Goal: Contribute content: Add original content to the website for others to see

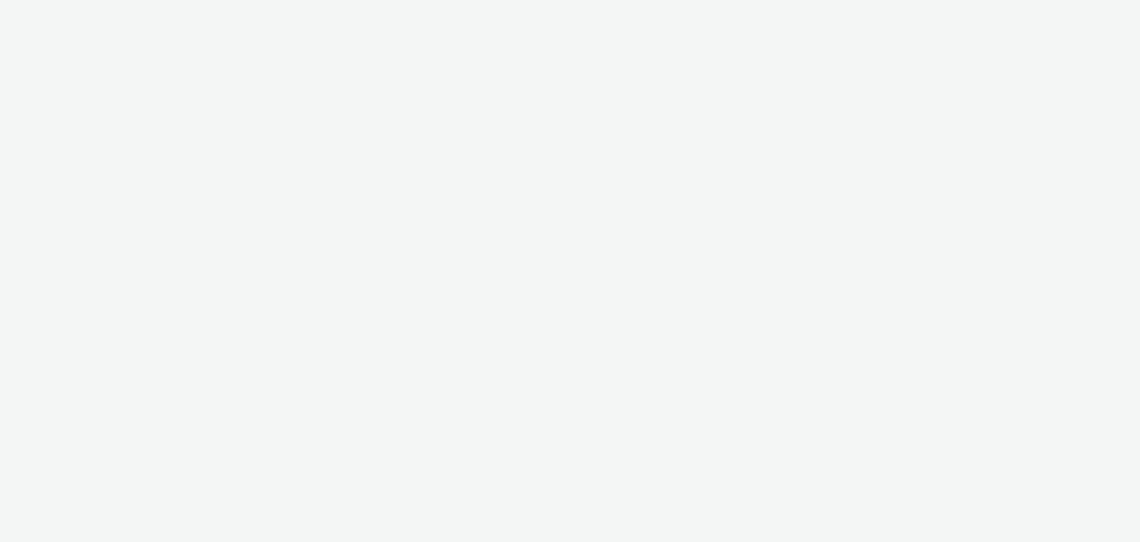
select select "2c2881b8-a35e-4ab4-afa0-3ba52d3fbcb3"
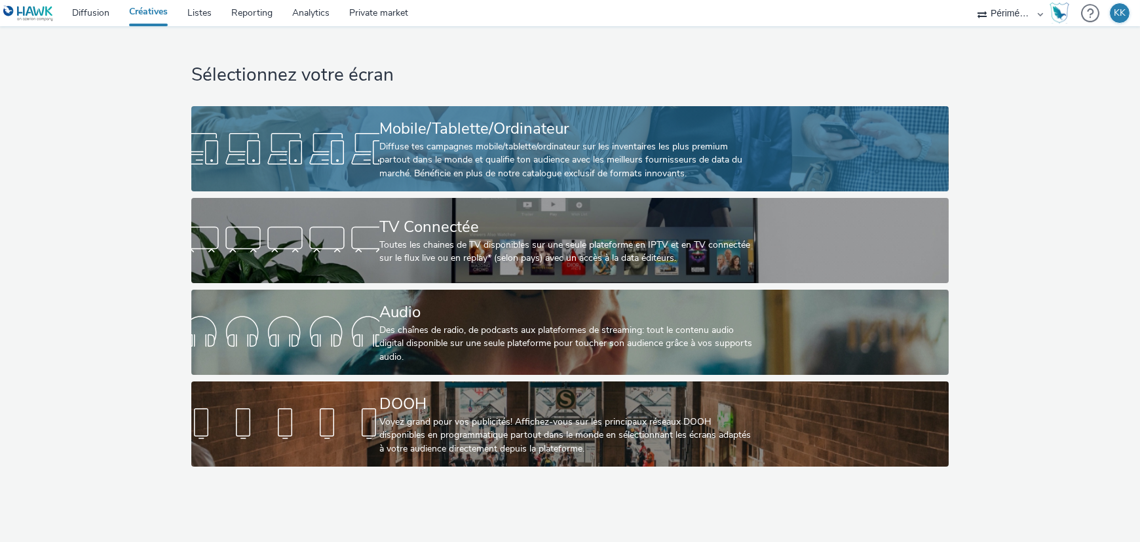
click at [516, 123] on div "Mobile/Tablette/Ordinateur" at bounding box center [567, 128] width 376 height 23
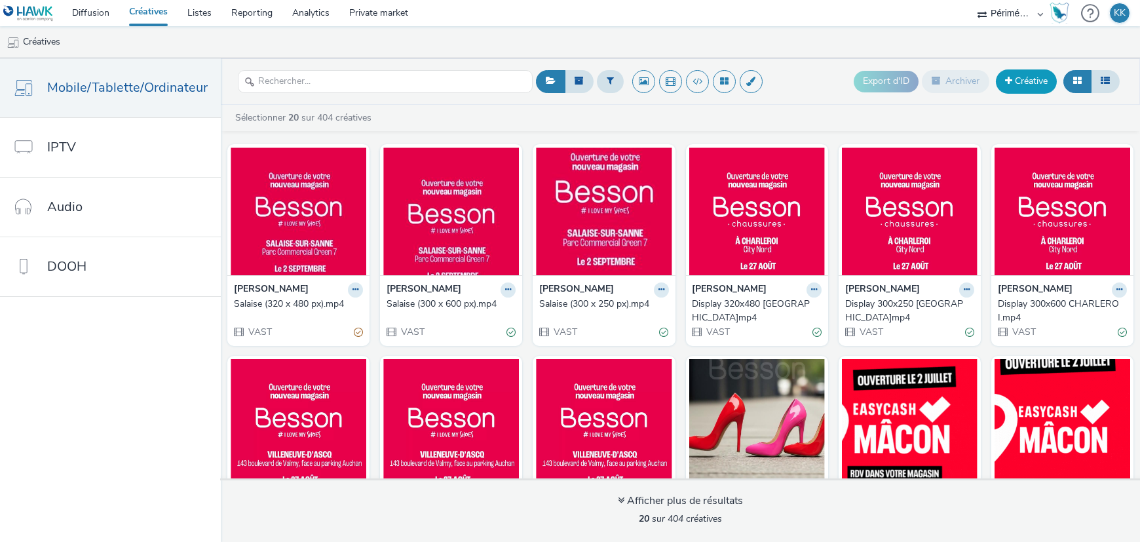
click at [1017, 81] on link "Créative" at bounding box center [1026, 81] width 61 height 24
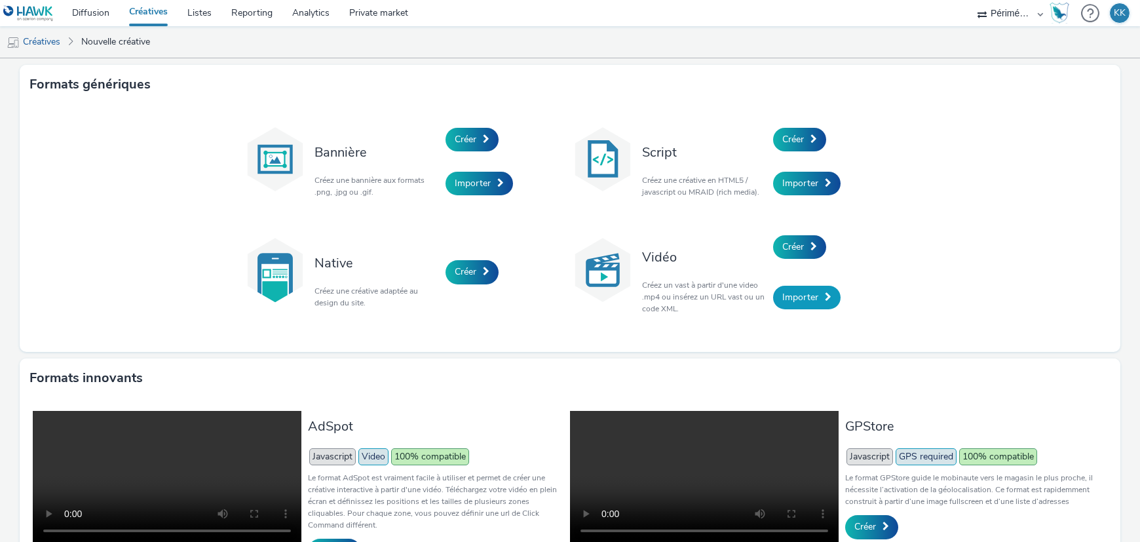
click at [798, 292] on span "Importer" at bounding box center [800, 297] width 36 height 12
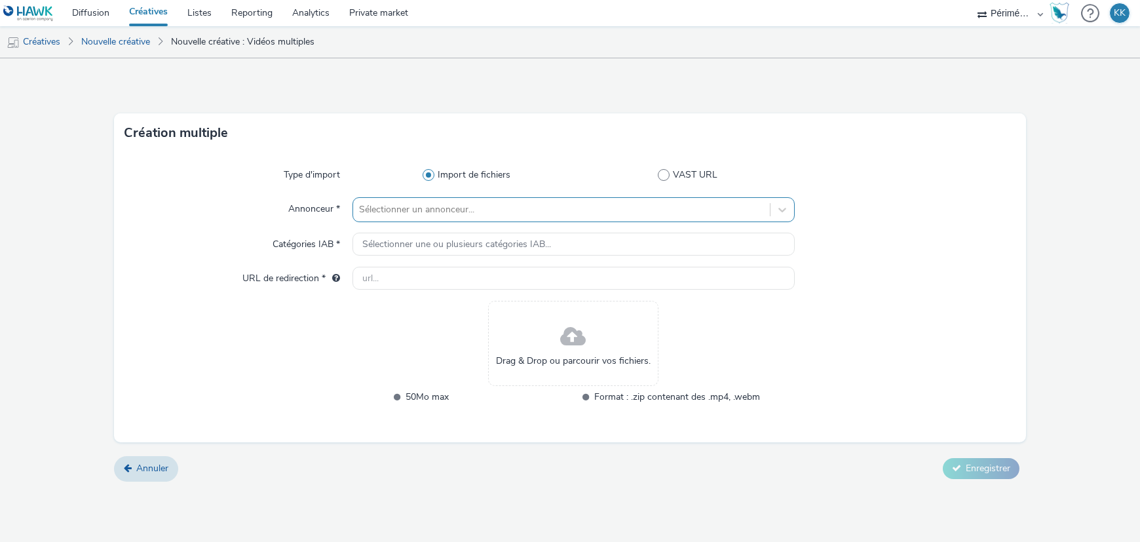
click at [431, 211] on div at bounding box center [562, 210] width 404 height 16
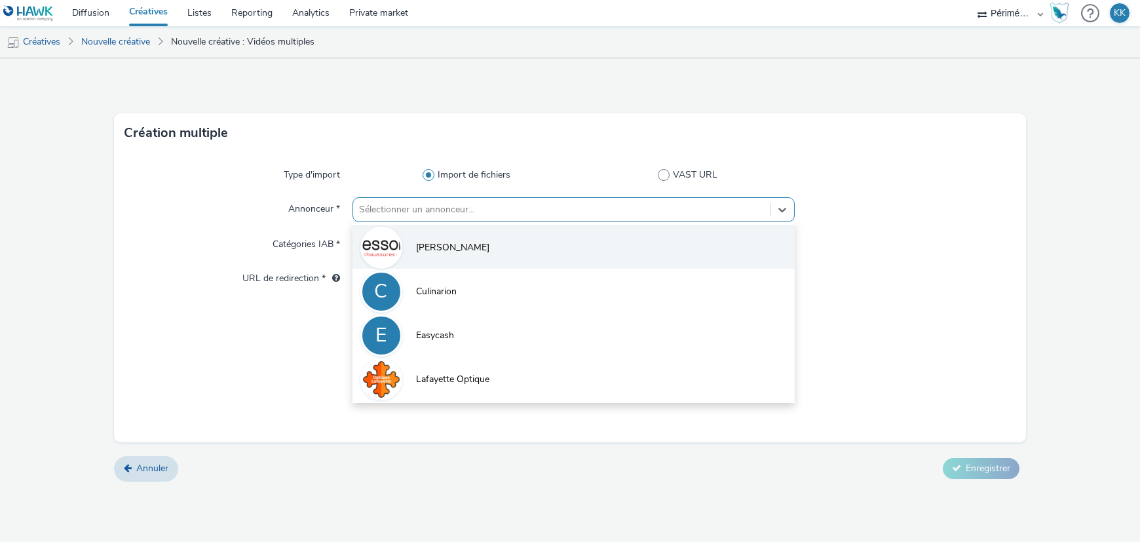
click at [423, 260] on li "[PERSON_NAME]" at bounding box center [574, 247] width 442 height 44
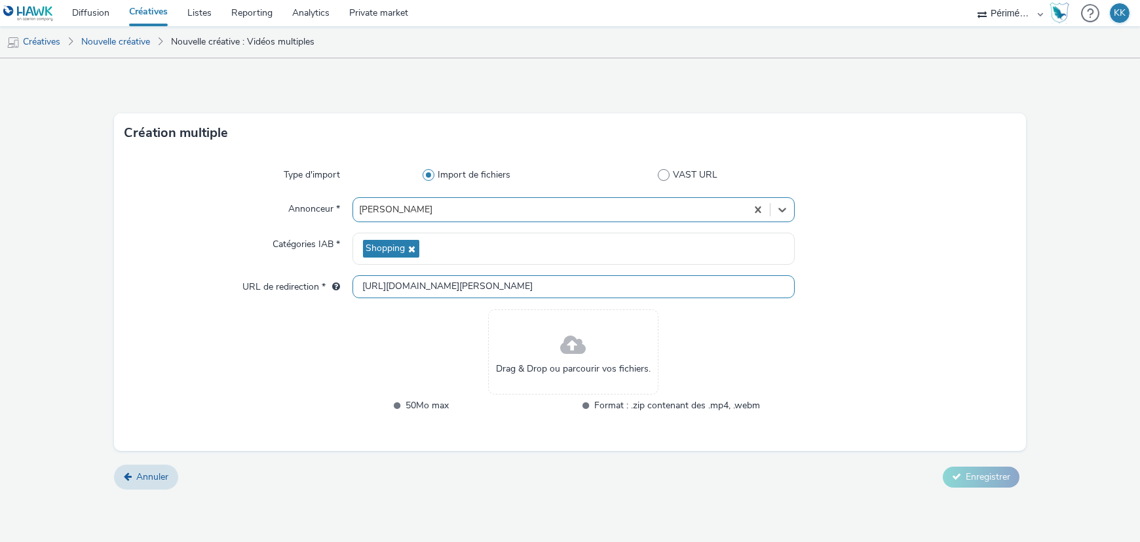
click at [476, 283] on input "[URL][DOMAIN_NAME][PERSON_NAME]" at bounding box center [574, 286] width 442 height 23
paste input "s://[DOMAIN_NAME][URL]"
type input "[URL][DOMAIN_NAME]"
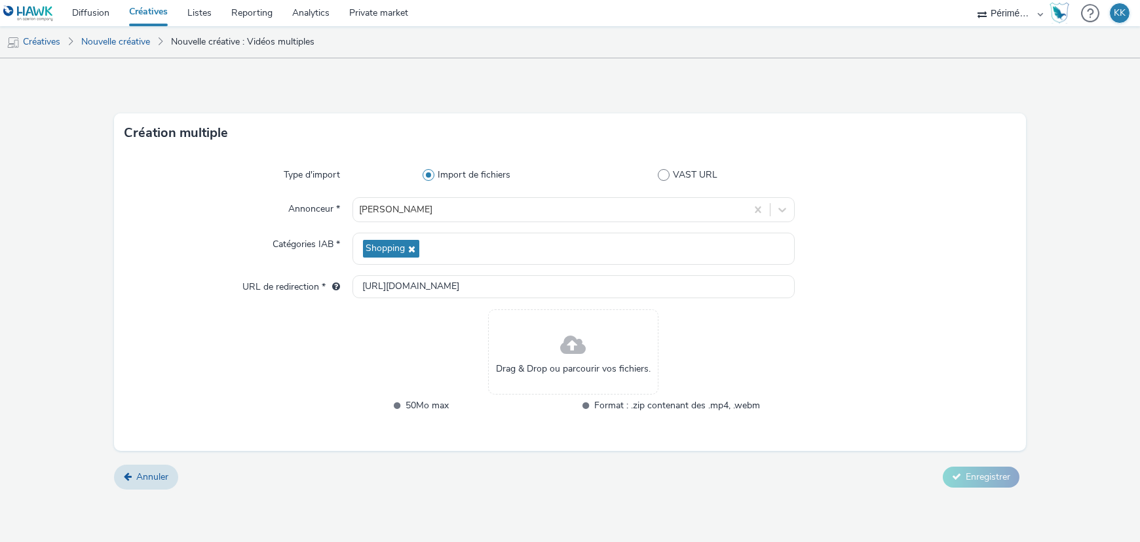
click at [573, 351] on span at bounding box center [574, 345] width 26 height 35
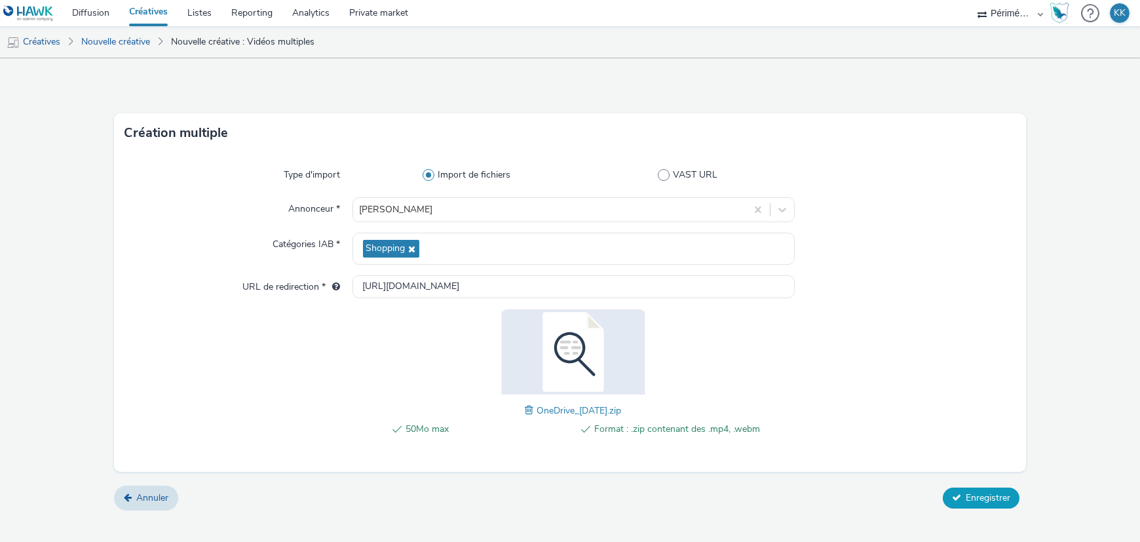
click at [994, 493] on span "Enregistrer" at bounding box center [988, 497] width 45 height 12
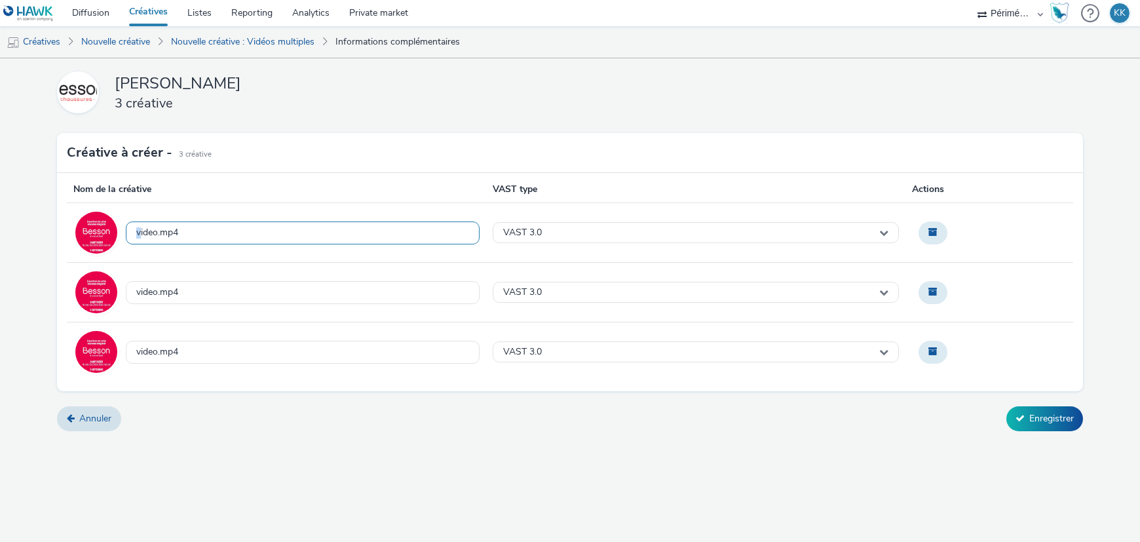
click at [138, 230] on div "video.mp4" at bounding box center [157, 232] width 42 height 11
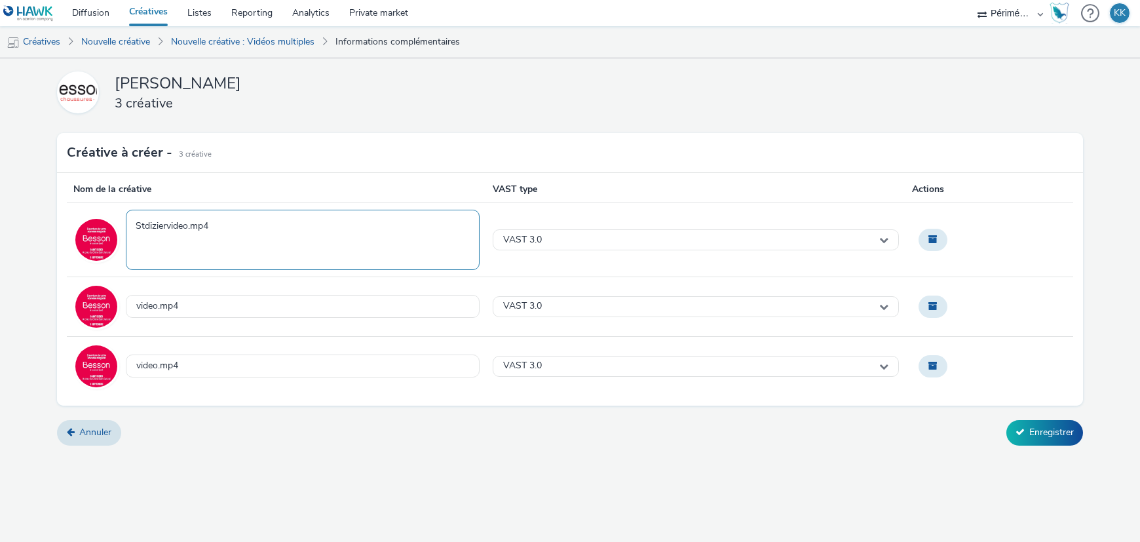
type textarea "Stdizier_video.mp4"
click at [137, 306] on div "video.mp4" at bounding box center [299, 306] width 360 height 32
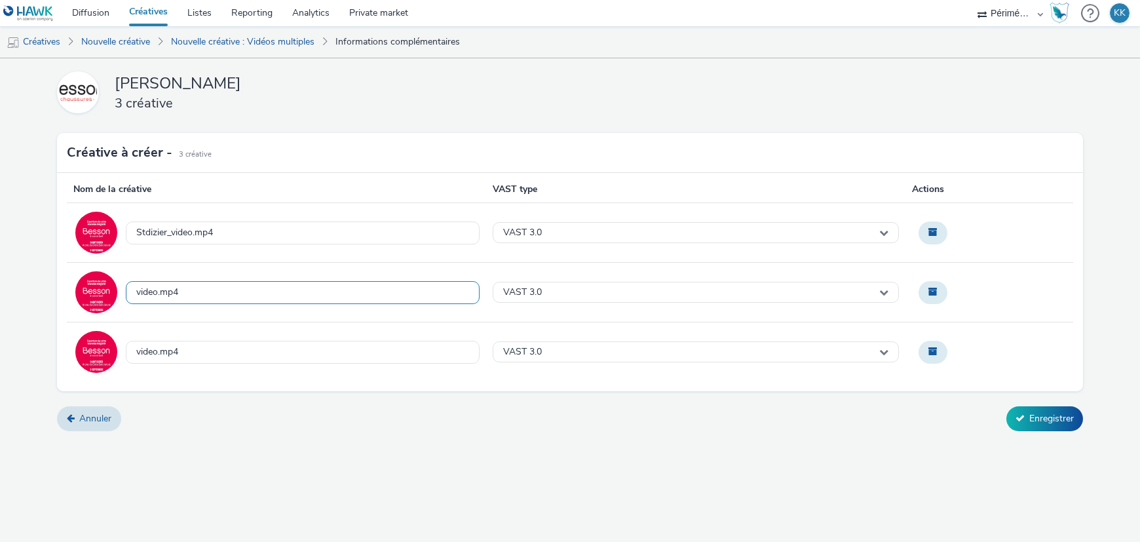
click at [137, 290] on div "video.mp4" at bounding box center [157, 292] width 42 height 11
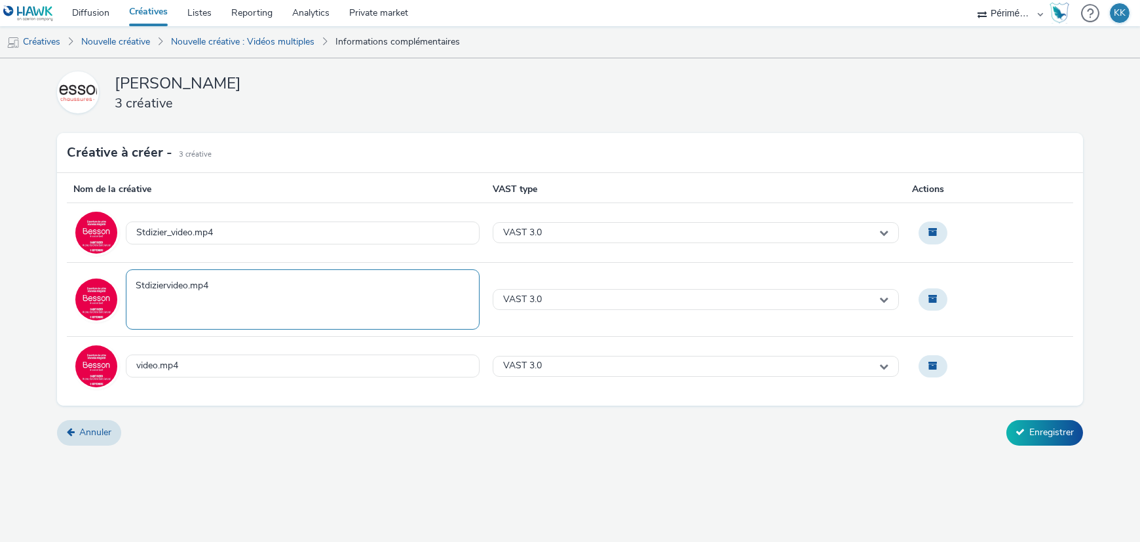
type textarea "Stdizier_video.mp4"
click at [137, 363] on div "video.mp4" at bounding box center [299, 366] width 360 height 32
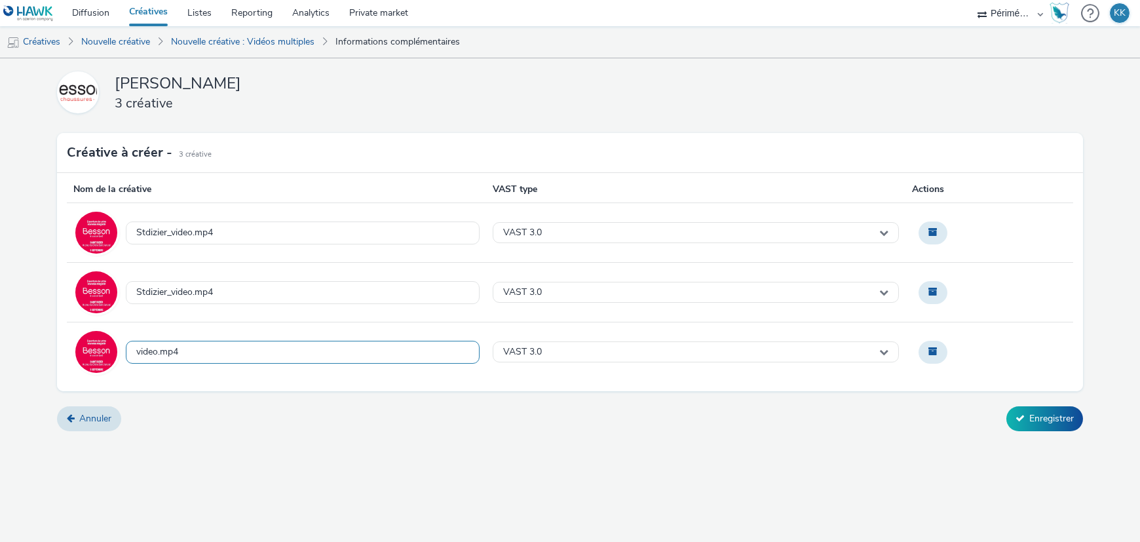
click at [138, 349] on div "video.mp4" at bounding box center [157, 352] width 42 height 11
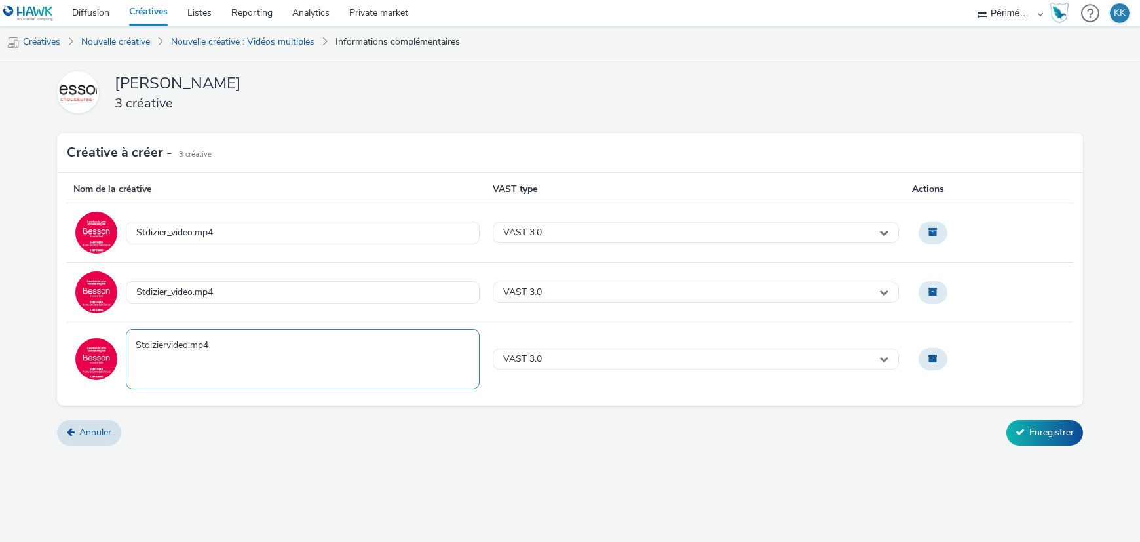
type textarea "Stdizier_video.mp4"
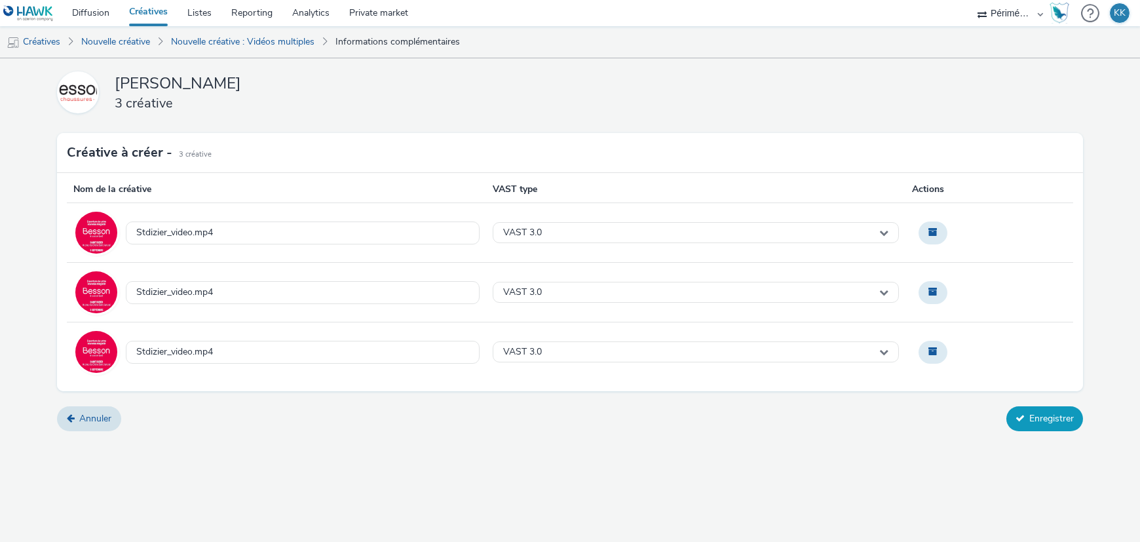
click at [1034, 426] on button "Enregistrer" at bounding box center [1045, 418] width 77 height 25
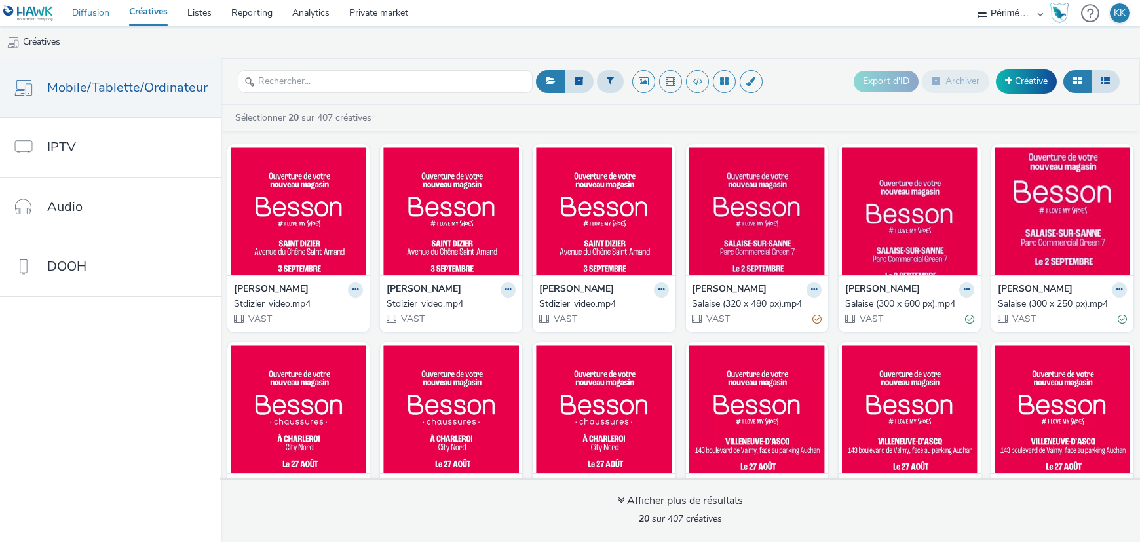
click at [94, 15] on link "Diffusion" at bounding box center [90, 13] width 57 height 26
